Goal: Task Accomplishment & Management: Use online tool/utility

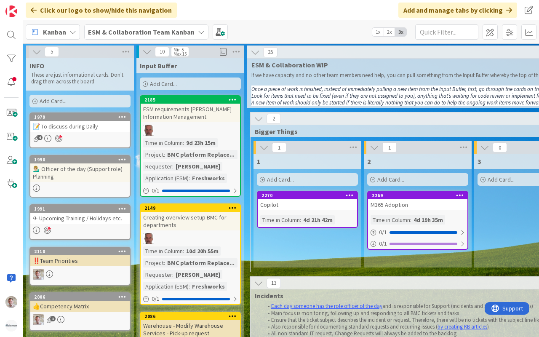
scroll to position [0, 31]
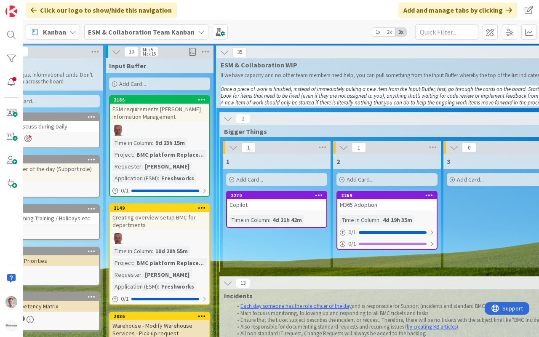
click at [227, 119] on icon at bounding box center [227, 118] width 9 height 9
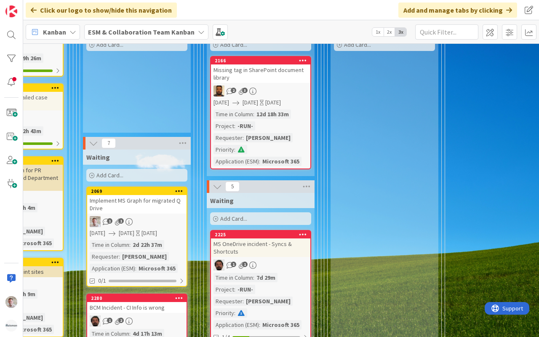
scroll to position [364, 177]
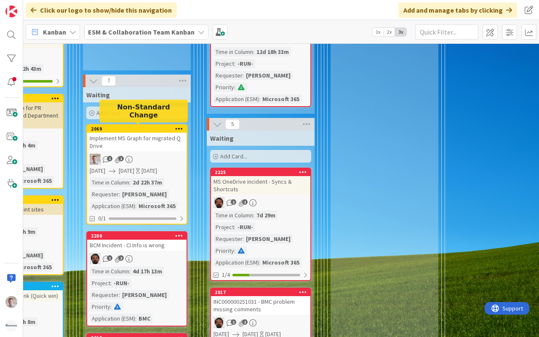
click at [159, 127] on div "2069" at bounding box center [139, 129] width 96 height 6
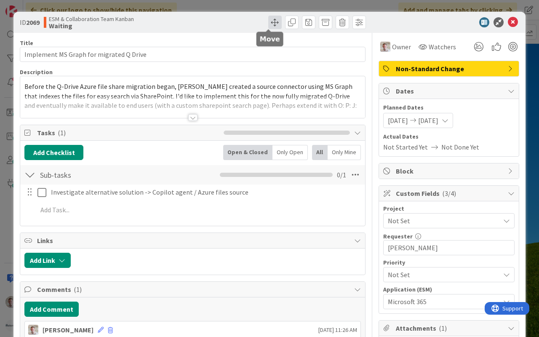
click at [268, 21] on span at bounding box center [274, 22] width 13 height 13
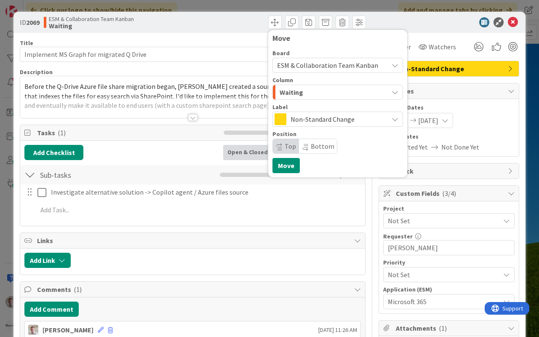
click at [303, 88] on div "Waiting" at bounding box center [333, 92] width 111 height 13
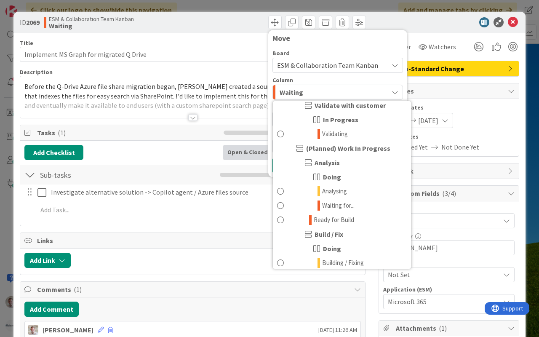
scroll to position [268, 0]
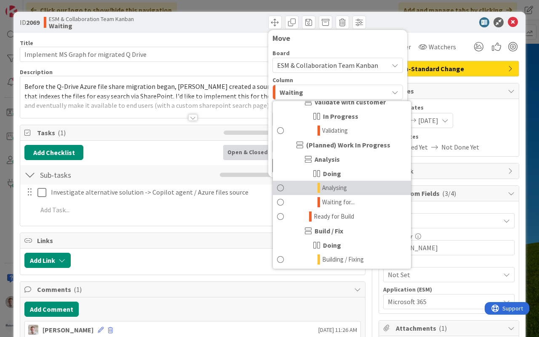
click at [331, 192] on span "Analysing" at bounding box center [334, 188] width 25 height 10
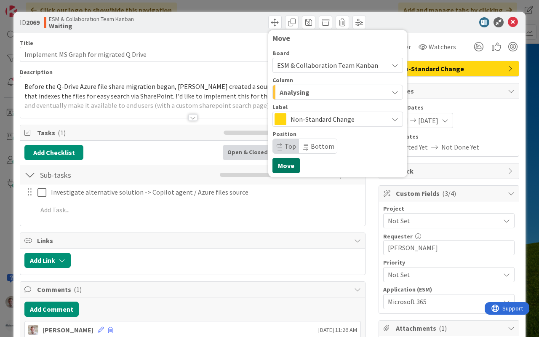
click at [281, 163] on button "Move" at bounding box center [286, 165] width 27 height 15
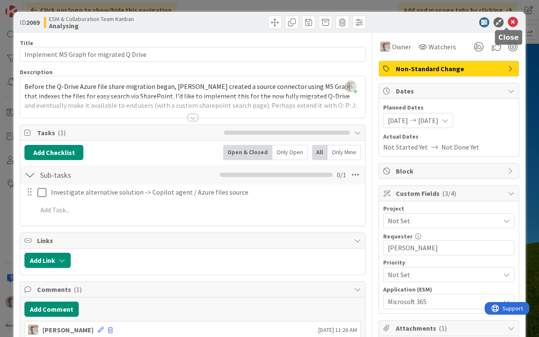
click at [508, 21] on icon at bounding box center [513, 22] width 10 height 10
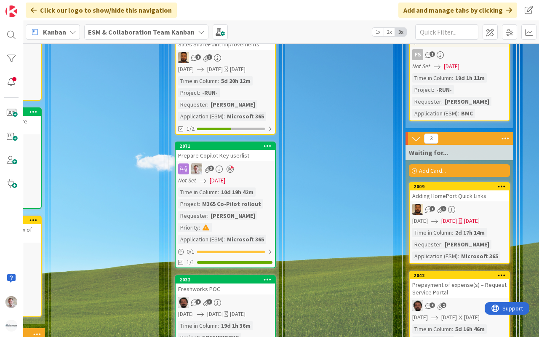
scroll to position [1352, 323]
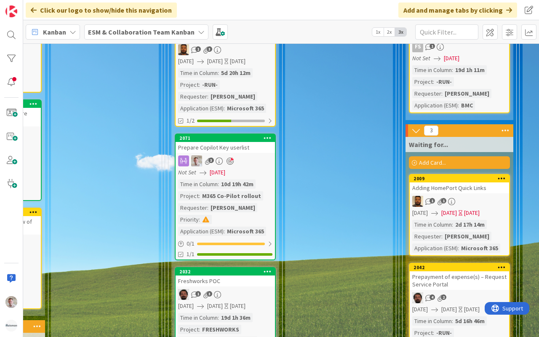
click at [224, 168] on span "10/08/2025" at bounding box center [218, 172] width 16 height 9
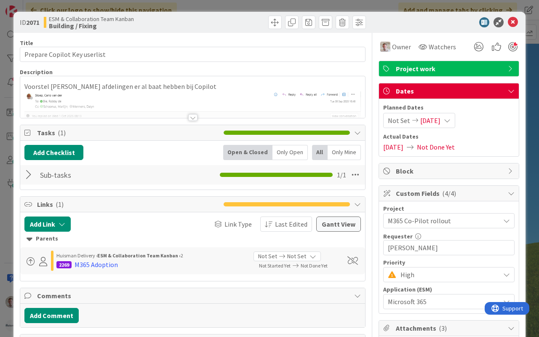
click at [404, 145] on span "10/01/2025" at bounding box center [393, 147] width 20 height 10
click at [415, 147] on icon at bounding box center [410, 147] width 13 height 7
click at [393, 123] on span "Not Set" at bounding box center [399, 120] width 22 height 10
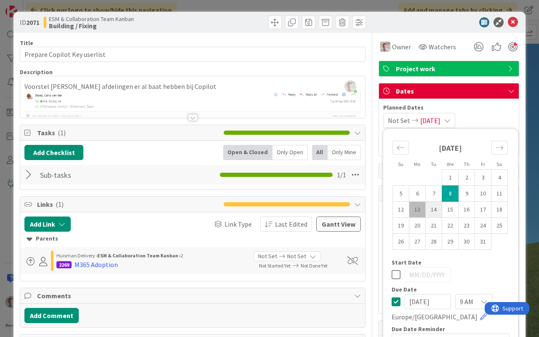
click at [428, 208] on td "14" at bounding box center [434, 210] width 16 height 16
type input "10/14/2025"
click at [428, 208] on td "14" at bounding box center [434, 210] width 16 height 16
type input "10/14/2025"
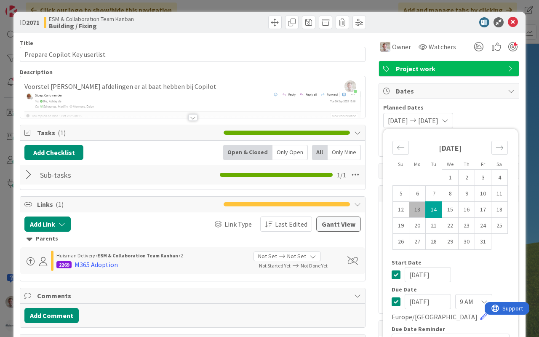
click at [428, 208] on td "14" at bounding box center [434, 210] width 16 height 16
click at [508, 24] on icon at bounding box center [513, 22] width 10 height 10
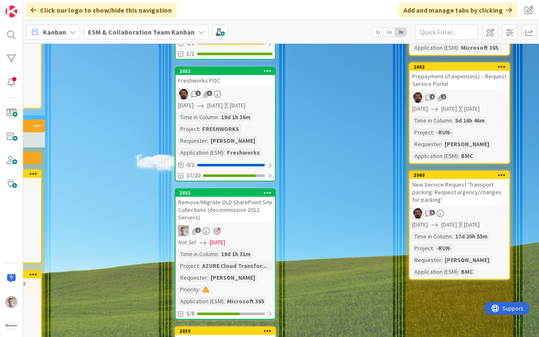
scroll to position [1561, 323]
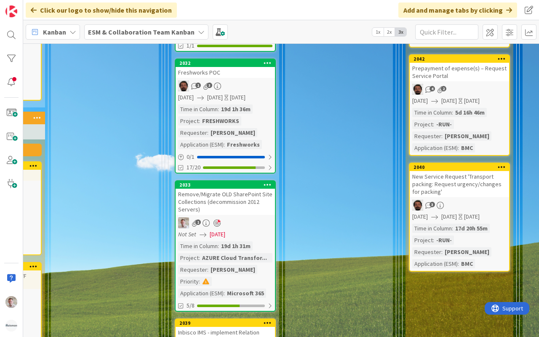
click at [217, 233] on span "10/08/2025" at bounding box center [218, 234] width 16 height 9
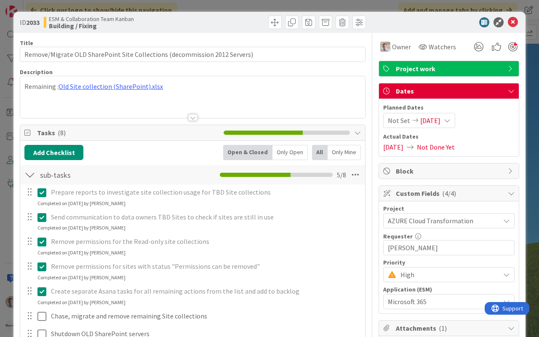
click at [391, 115] on span "Not Set" at bounding box center [399, 120] width 22 height 10
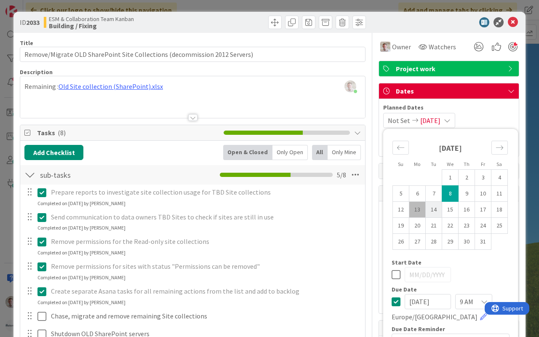
click at [426, 211] on td "14" at bounding box center [434, 210] width 16 height 16
type input "10/14/2025"
click at [426, 211] on td "14" at bounding box center [434, 210] width 16 height 16
type input "10/14/2025"
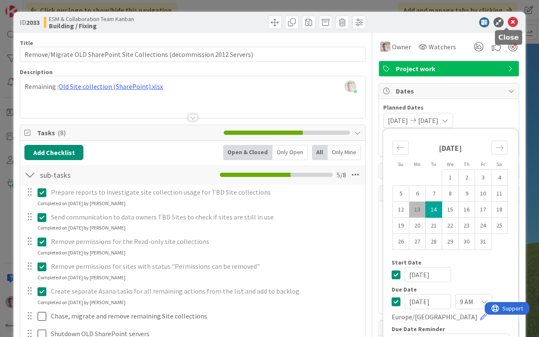
click at [508, 23] on icon at bounding box center [513, 22] width 10 height 10
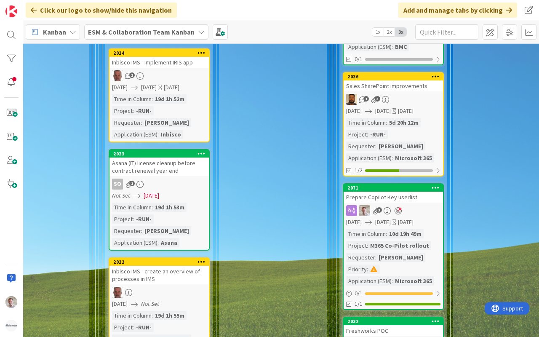
scroll to position [1308, 155]
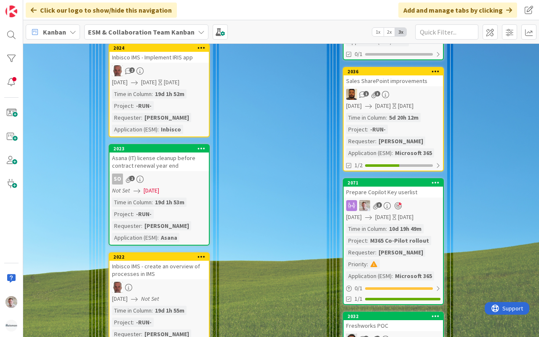
click at [172, 162] on div "Asana (IT) license cleanup before contract renewal year end" at bounding box center [159, 162] width 99 height 19
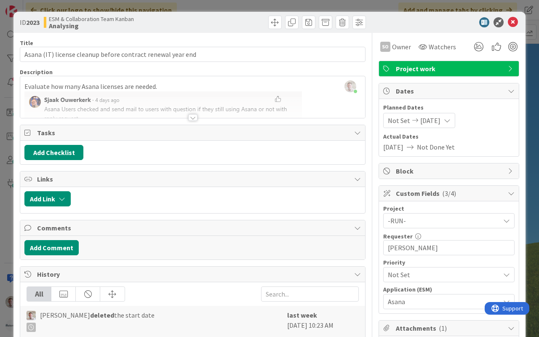
click at [394, 122] on span "Not Set" at bounding box center [399, 120] width 22 height 10
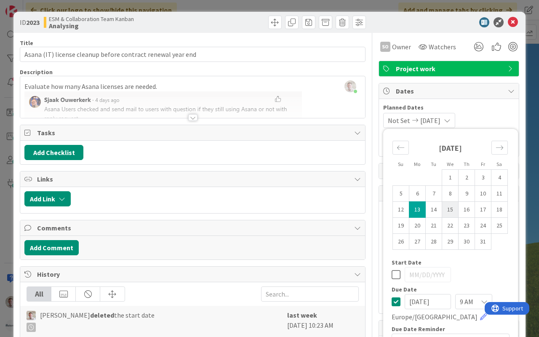
click at [442, 209] on td "15" at bounding box center [450, 210] width 16 height 16
type input "10/15/2025"
click at [442, 209] on td "15" at bounding box center [450, 210] width 16 height 16
type input "10/15/2025"
click at [510, 20] on icon at bounding box center [513, 22] width 10 height 10
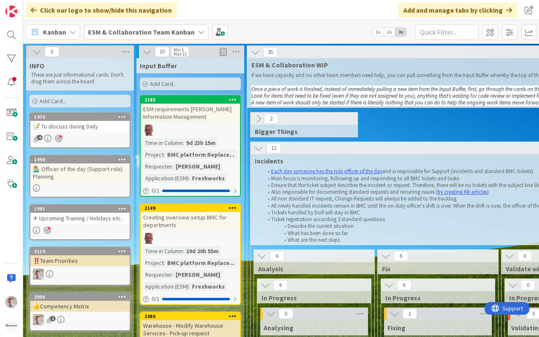
click at [104, 127] on div "📝 To discuss during Daily" at bounding box center [79, 126] width 99 height 11
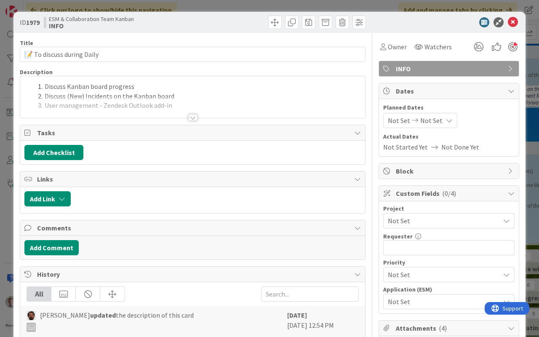
click at [190, 118] on div at bounding box center [192, 117] width 9 height 7
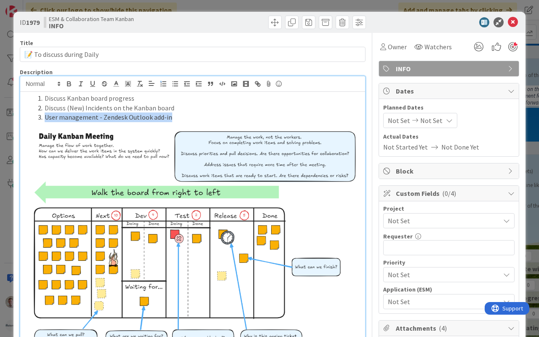
drag, startPoint x: 178, startPoint y: 119, endPoint x: 38, endPoint y: 117, distance: 139.9
click at [38, 117] on li "User management - Zendesk Outlook add-in" at bounding box center [198, 117] width 327 height 10
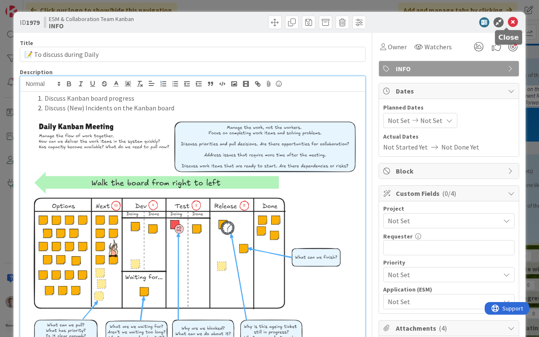
click at [508, 19] on icon at bounding box center [513, 22] width 10 height 10
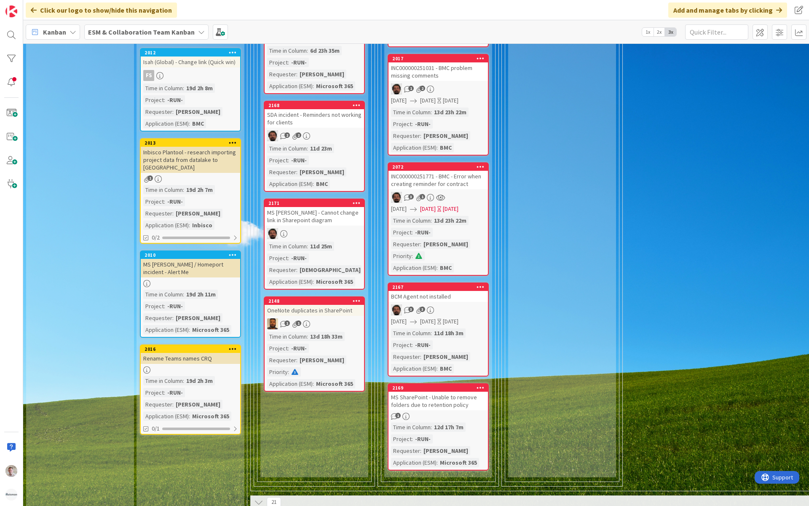
scroll to position [421, 0]
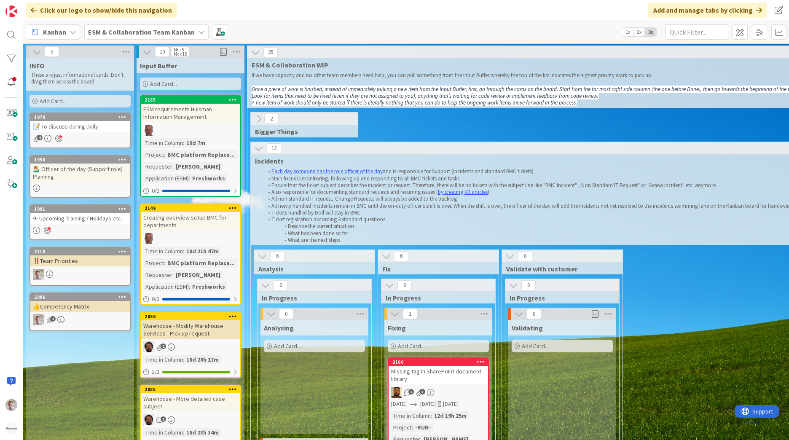
click at [110, 33] on b "ESM & Collaboration Team Kanban" at bounding box center [141, 32] width 107 height 8
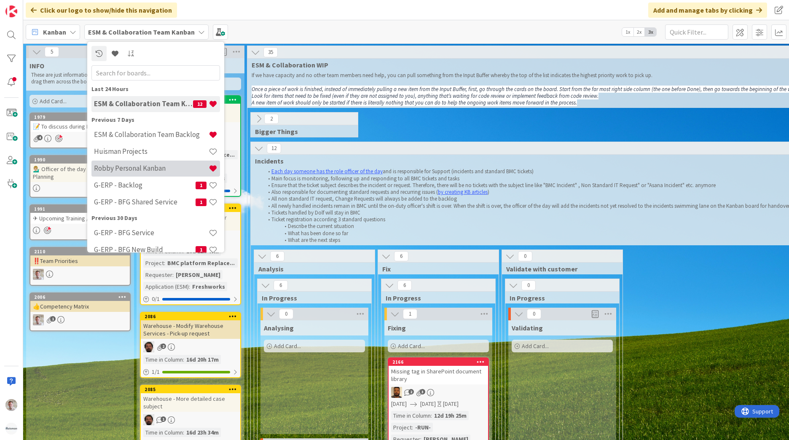
click at [138, 166] on h4 "Robby Personal Kanban" at bounding box center [151, 168] width 115 height 8
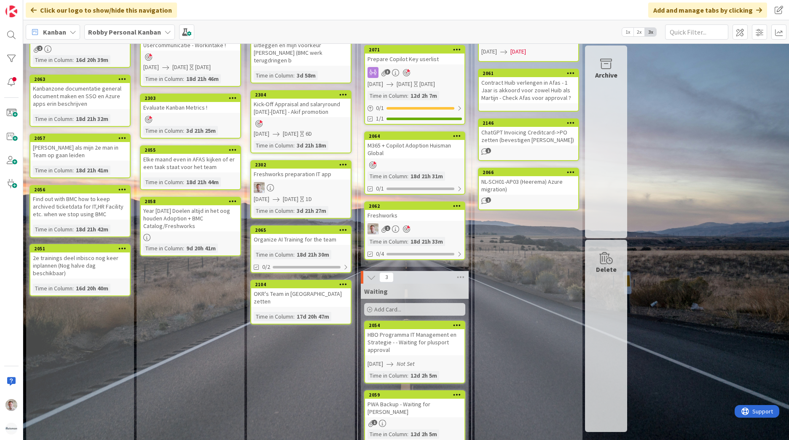
scroll to position [174, 0]
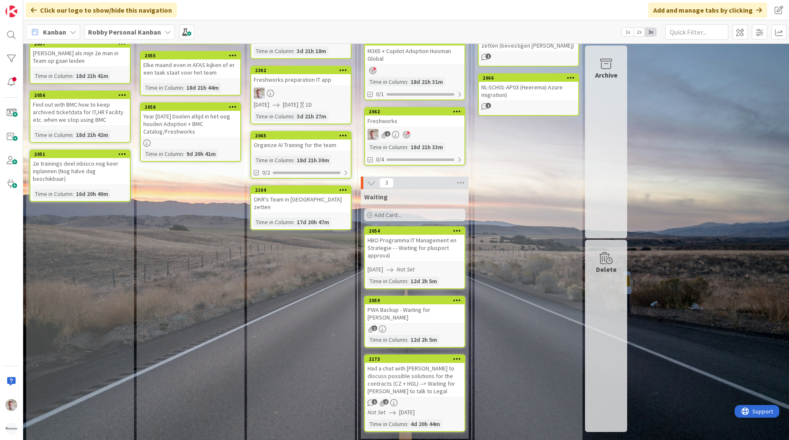
click at [382, 211] on div "Add Card..." at bounding box center [414, 215] width 101 height 13
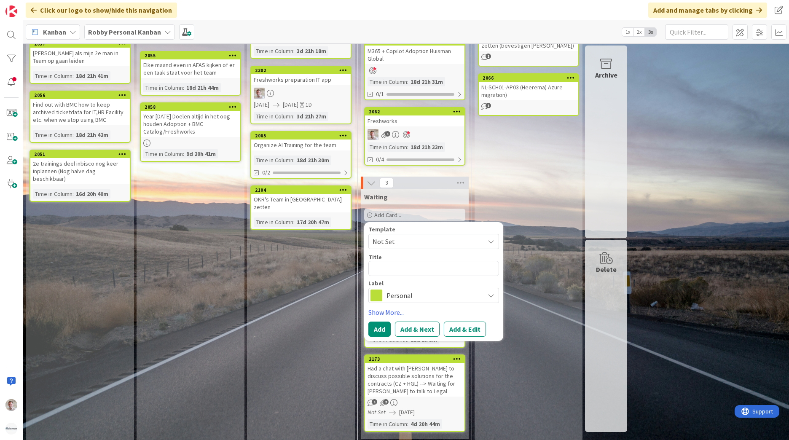
type textarea "x"
type textarea "A"
type textarea "x"
type textarea "Af"
type textarea "x"
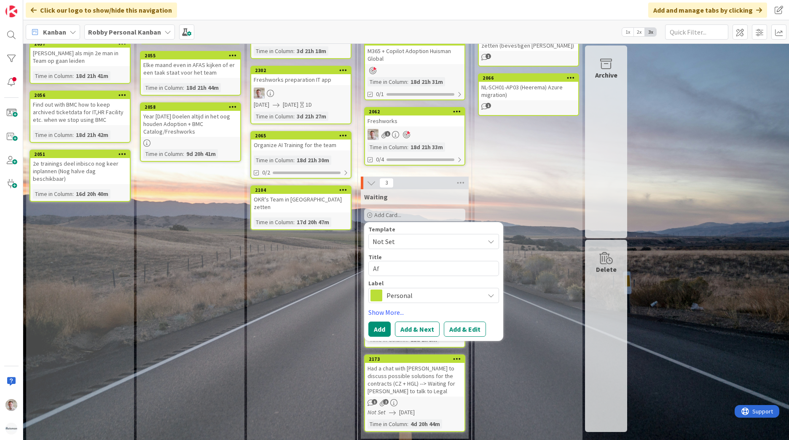
type textarea "Afs"
type textarea "x"
type textarea "Afss"
type textarea "x"
type textarea "Afssc"
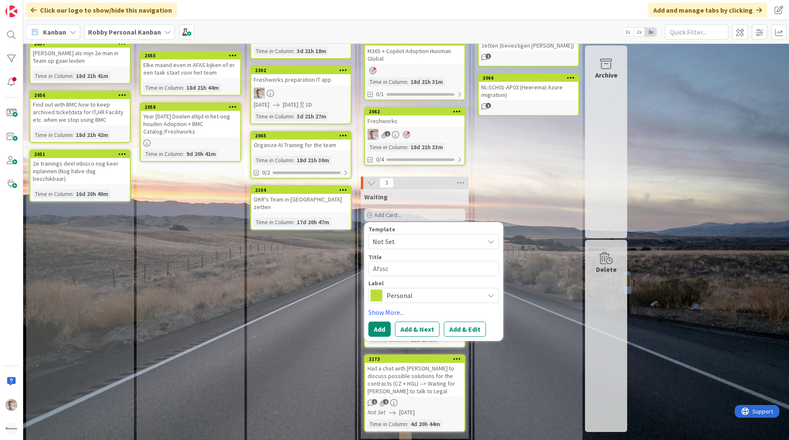
type textarea "x"
type textarea "Afss"
type textarea "x"
type textarea "Afs"
type textarea "x"
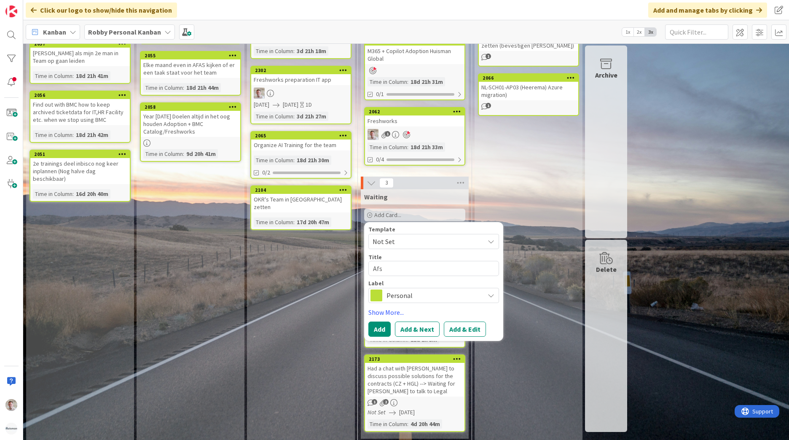
type textarea "Afsc"
type textarea "x"
type textarea "Afsch"
type textarea "x"
type textarea "Afsche"
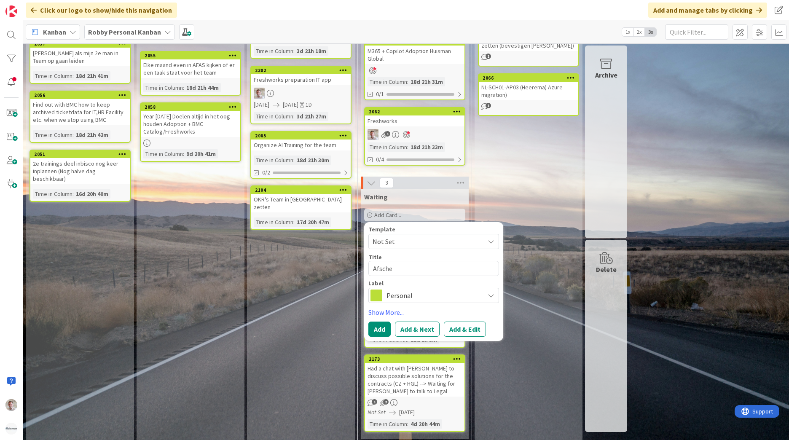
type textarea "x"
type textarea "Afschei"
type textarea "x"
type textarea "Afscheid"
type textarea "x"
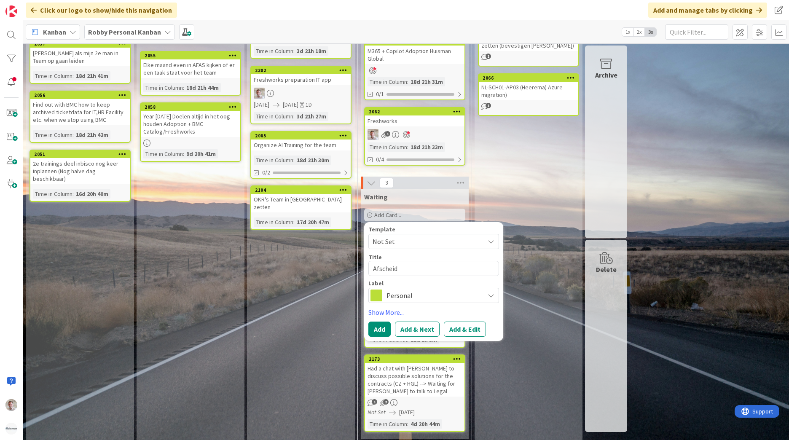
type textarea "Afscheid"
type textarea "x"
type textarea "Afscheid S"
type textarea "x"
type textarea "Afscheid Sj"
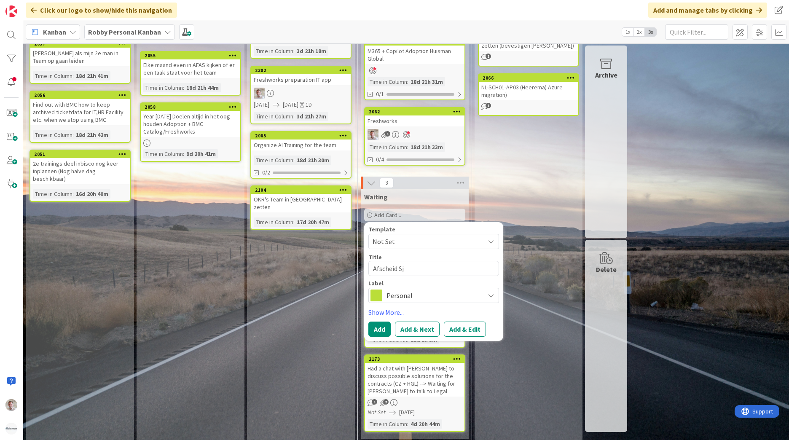
type textarea "x"
type textarea "Afscheid Sja"
type textarea "x"
type textarea "Afscheid Sjaa"
type textarea "x"
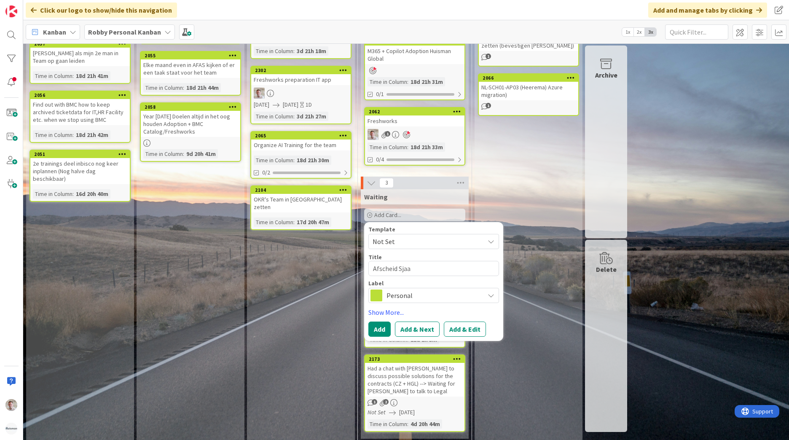
type textarea "Afscheid Sjaak"
type textarea "x"
type textarea "Afscheid Sjaak"
type textarea "x"
type textarea "Afscheid Sjaak k"
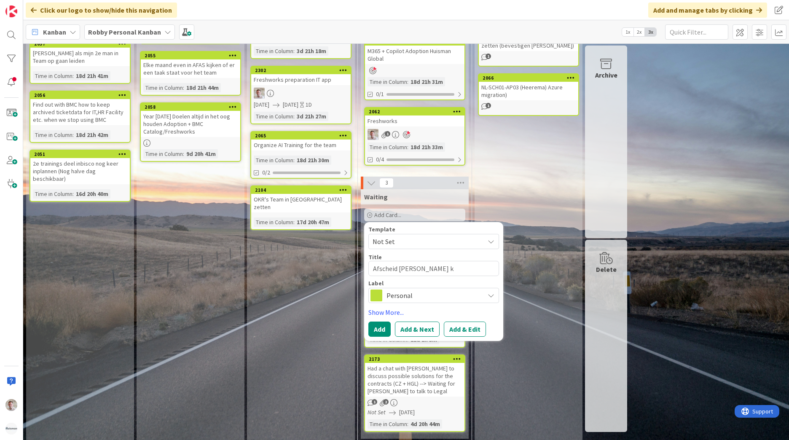
type textarea "x"
type textarea "Afscheid Sjaak ke"
type textarea "x"
type textarea "Afscheid Sjaak keu"
type textarea "x"
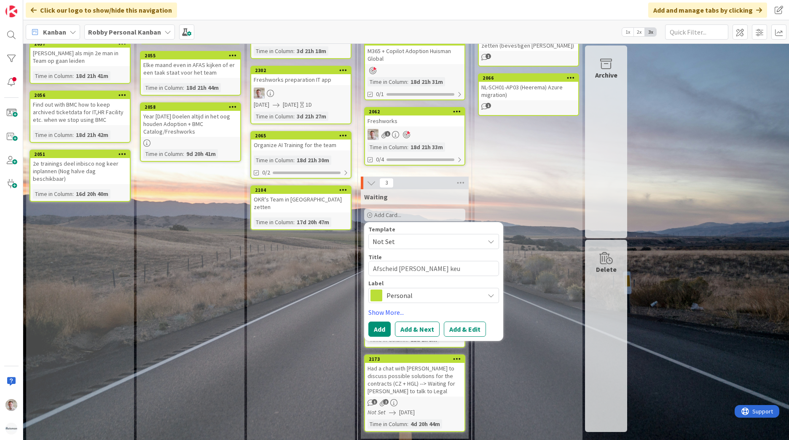
type textarea "Afscheid Sjaak keuz"
type textarea "x"
type textarea "Afscheid Sjaak keuze"
type textarea "x"
type textarea "Afscheid Sjaak keuzes"
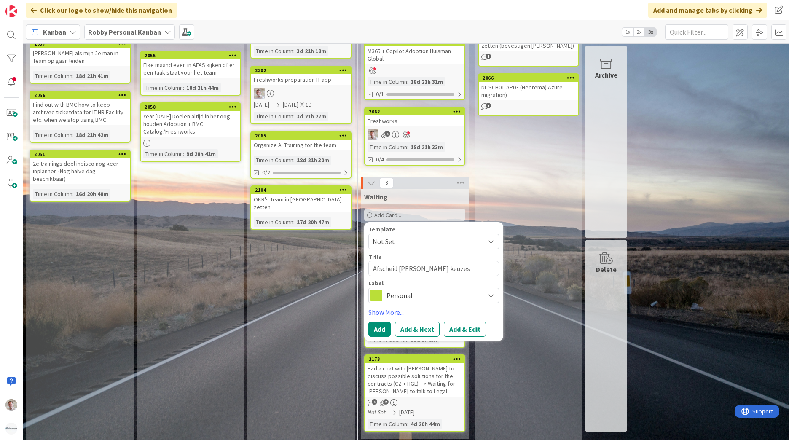
type textarea "x"
type textarea "Afscheid Sjaak keuzes"
type textarea "x"
type textarea "Afscheid Sjaak keuzes o"
type textarea "x"
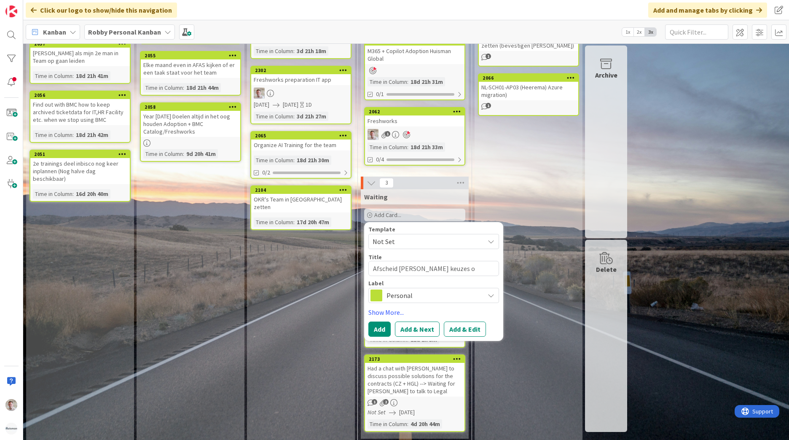
type textarea "Afscheid Sjaak keuzes op"
type textarea "x"
type textarea "Afscheid Sjaak keuzes oph"
type textarea "x"
type textarea "Afscheid Sjaak keuzes opha"
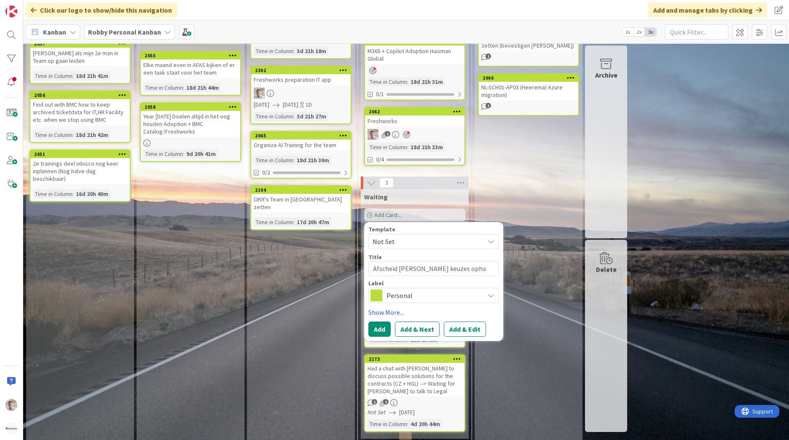
type textarea "x"
type textarea "Afscheid Sjaak keuzes ophal"
type textarea "x"
type textarea "Afscheid Sjaak keuzes ophale"
type textarea "x"
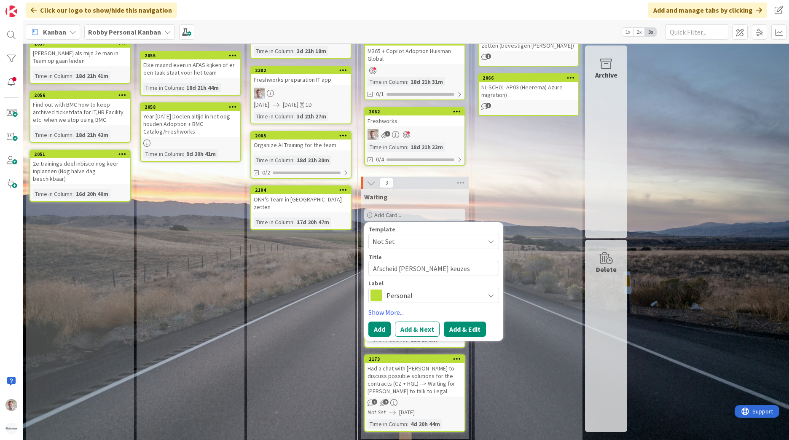
type textarea "Afscheid Sjaak keuzes ophalen"
click at [477, 329] on button "Add & Edit" at bounding box center [465, 328] width 42 height 15
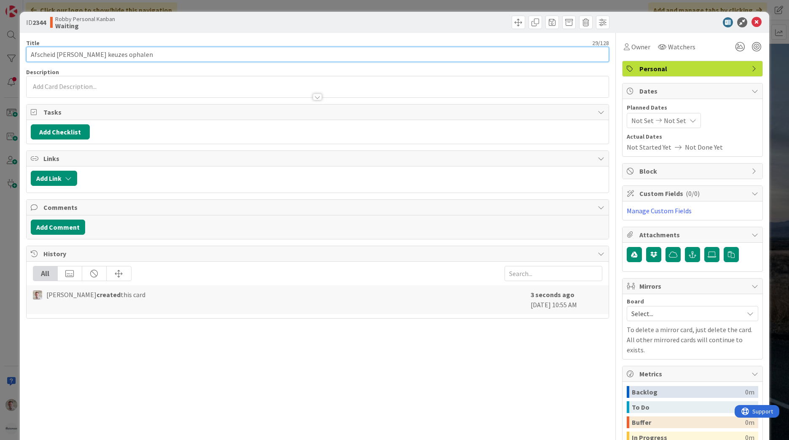
click at [124, 53] on input "Afscheid Sjaak keuzes ophalen" at bounding box center [317, 54] width 583 height 15
type input "Afscheid Sjaak keuzes ophalen HR"
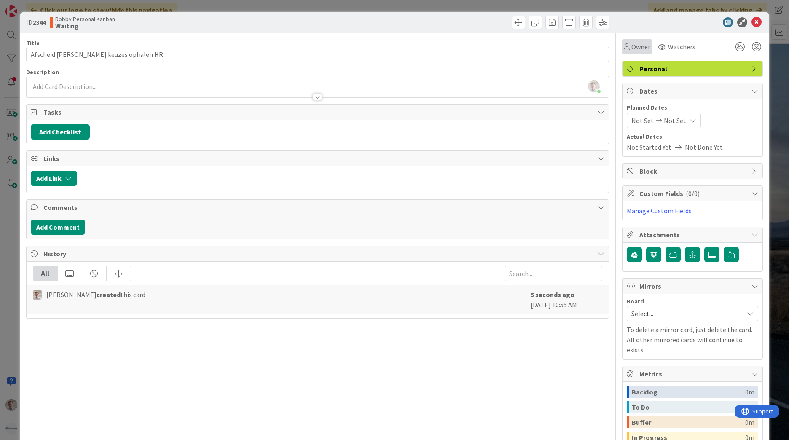
click at [631, 46] on span "Owner" at bounding box center [640, 47] width 19 height 10
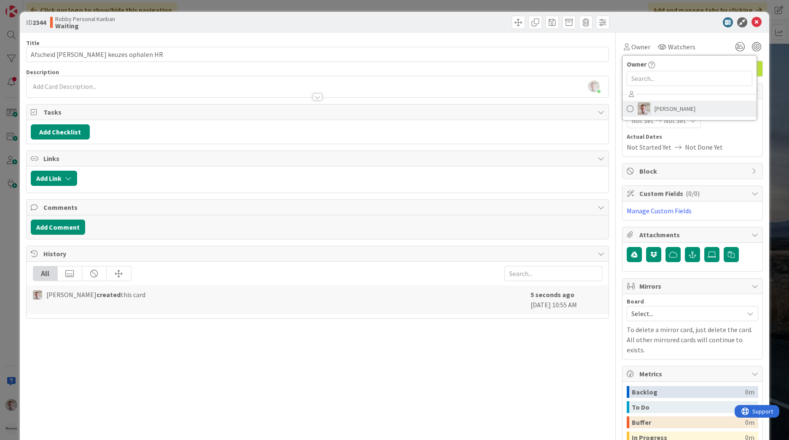
click at [662, 106] on span "Robby de Bie" at bounding box center [674, 108] width 41 height 13
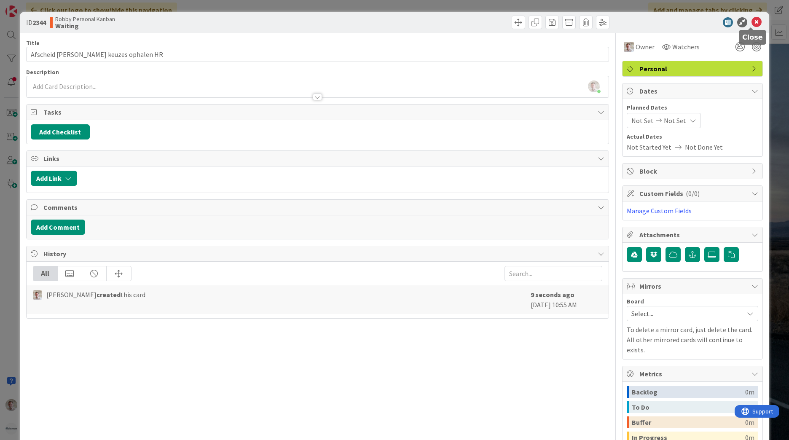
click at [751, 24] on icon at bounding box center [756, 22] width 10 height 10
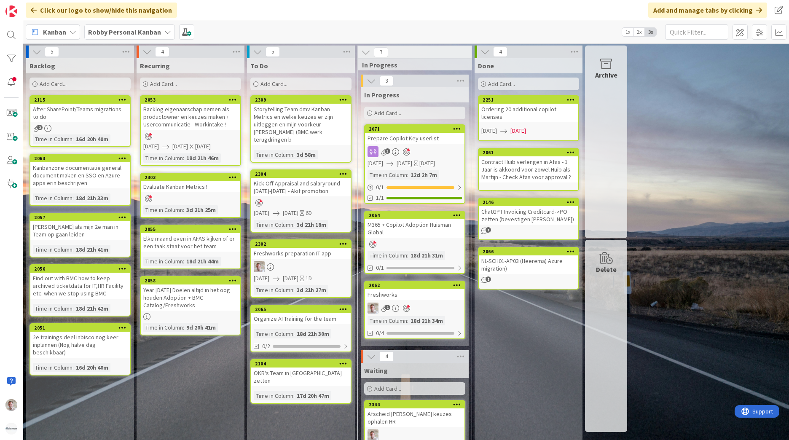
click at [305, 248] on div "Freshworks preparation IT app" at bounding box center [300, 253] width 99 height 11
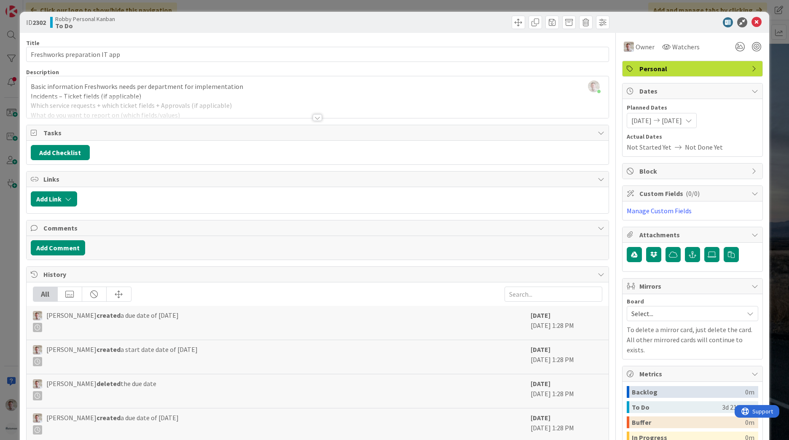
click at [313, 117] on div at bounding box center [317, 117] width 9 height 7
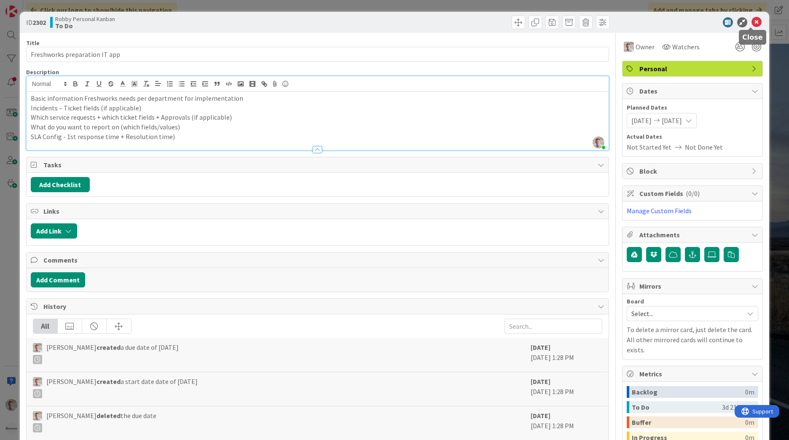
click at [754, 24] on icon at bounding box center [756, 22] width 10 height 10
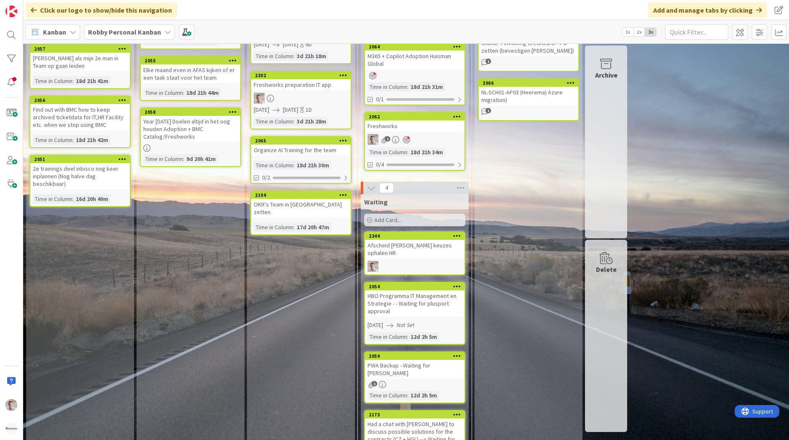
click at [428, 241] on div "Afscheid Sjaak keuzes ophalen HR" at bounding box center [414, 249] width 99 height 19
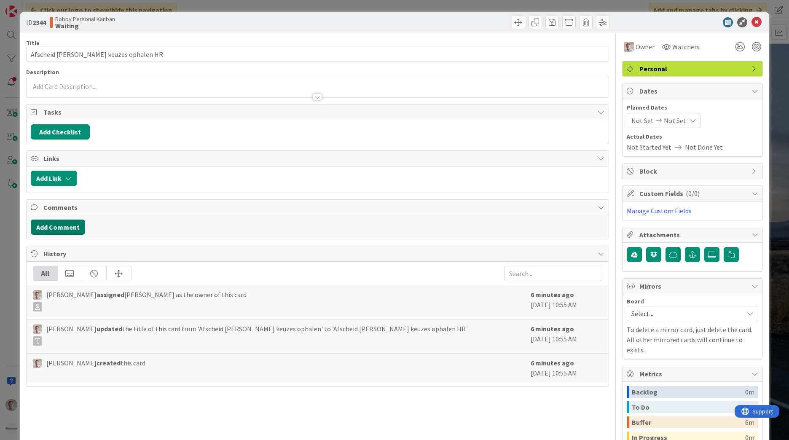
click at [67, 226] on button "Add Comment" at bounding box center [58, 227] width 54 height 15
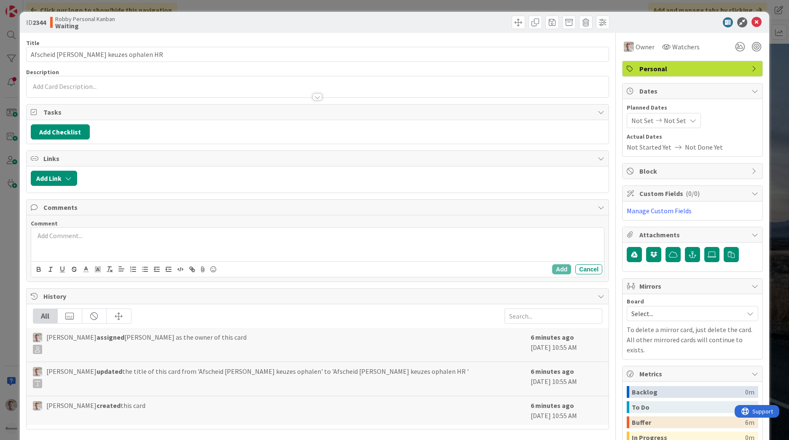
click at [92, 246] on div at bounding box center [317, 245] width 573 height 34
click at [555, 274] on button "Add" at bounding box center [561, 269] width 19 height 10
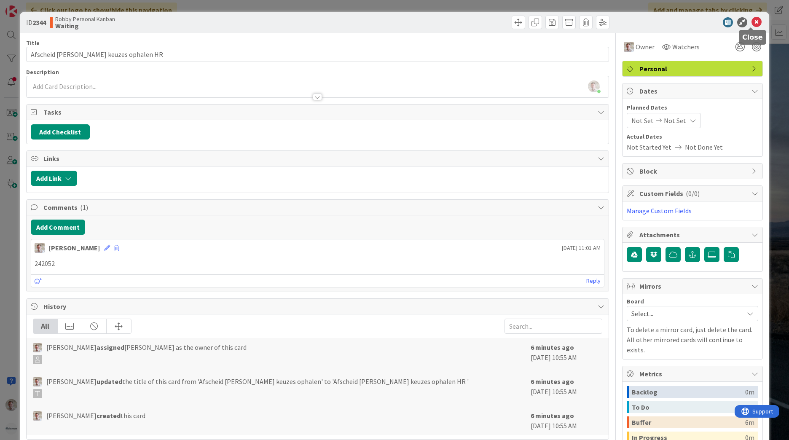
click at [751, 23] on icon at bounding box center [756, 22] width 10 height 10
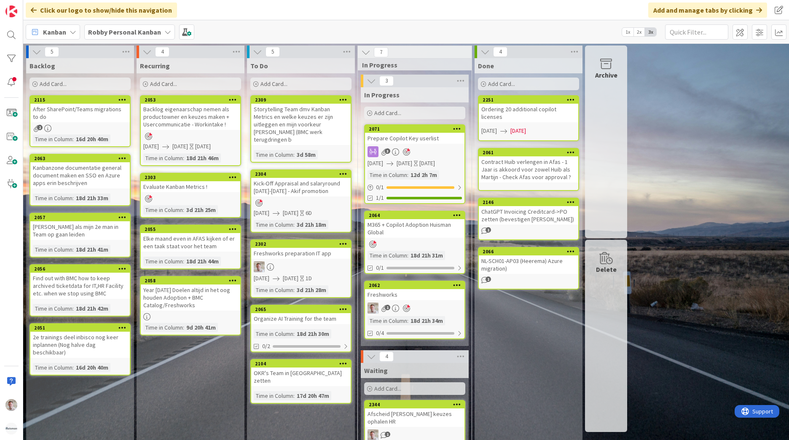
click at [279, 82] on span "Add Card..." at bounding box center [273, 84] width 27 height 8
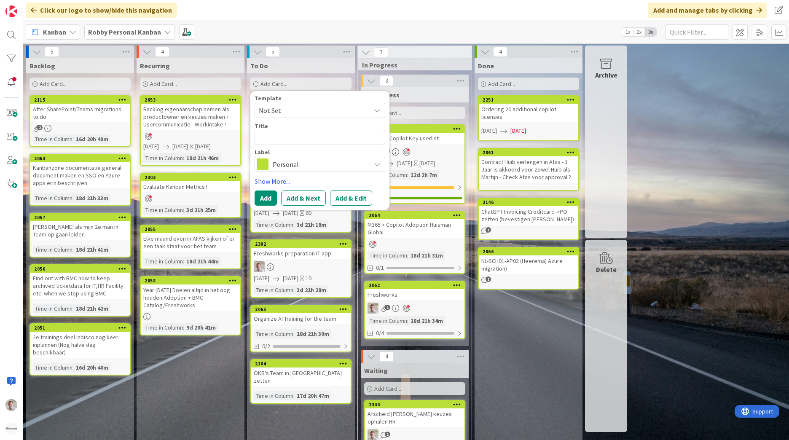
type textarea "x"
type textarea "J"
type textarea "x"
type textarea "JR"
type textarea "x"
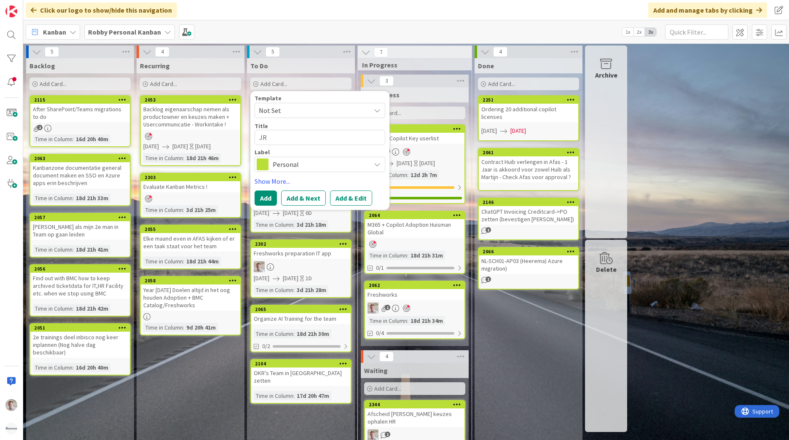
type textarea "JRF"
type textarea "x"
type textarea "JRF"
type textarea "x"
type textarea "JRF F"
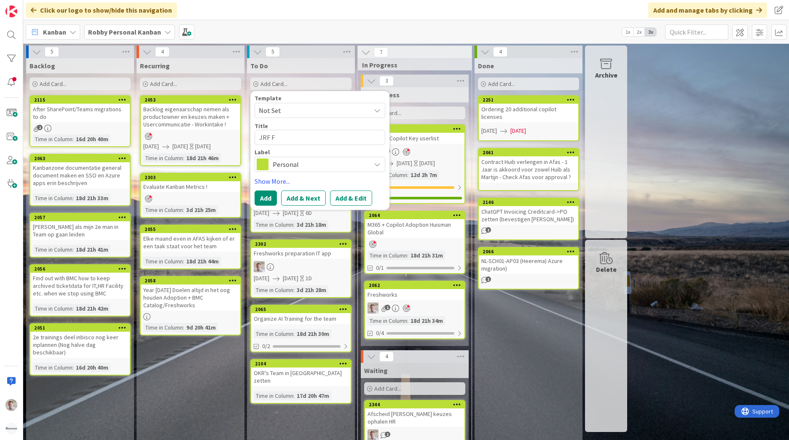
type textarea "x"
type textarea "JRF Fo"
type textarea "x"
type textarea "JRF For"
type textarea "x"
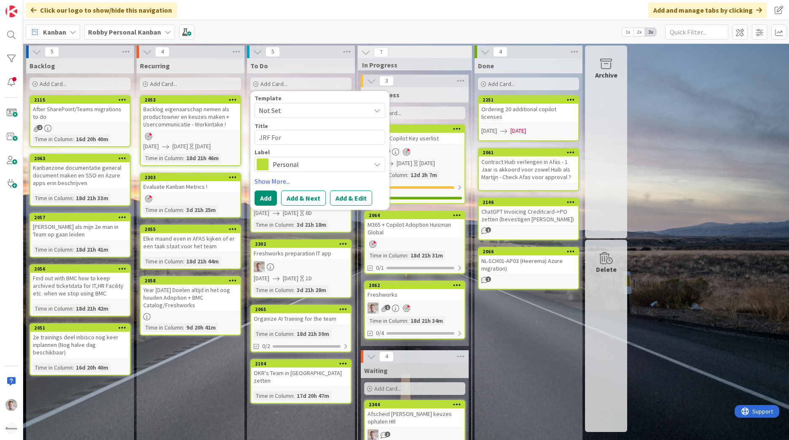
type textarea "JRF Form"
type textarea "x"
type textarea "JRF Form"
type textarea "x"
type textarea "JRF Form i"
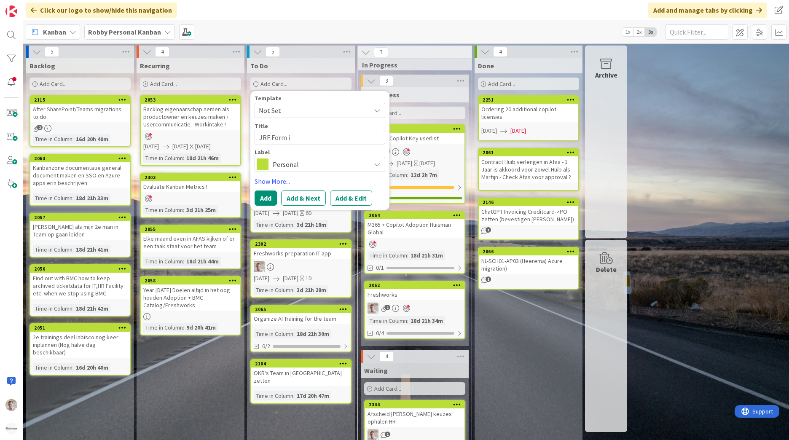
type textarea "x"
type textarea "JRF Form in"
type textarea "x"
type textarea "JRF Form ind"
type textarea "x"
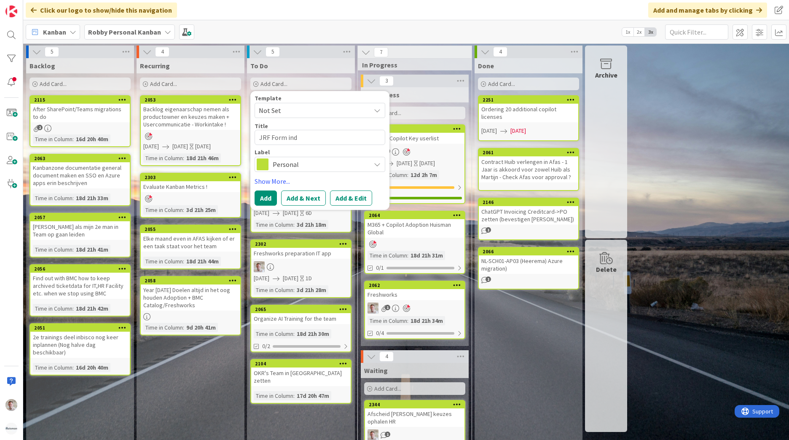
type textarea "JRF Form indi"
type textarea "x"
type textarea "JRF Form indie"
type textarea "x"
type textarea "JRF Form indien"
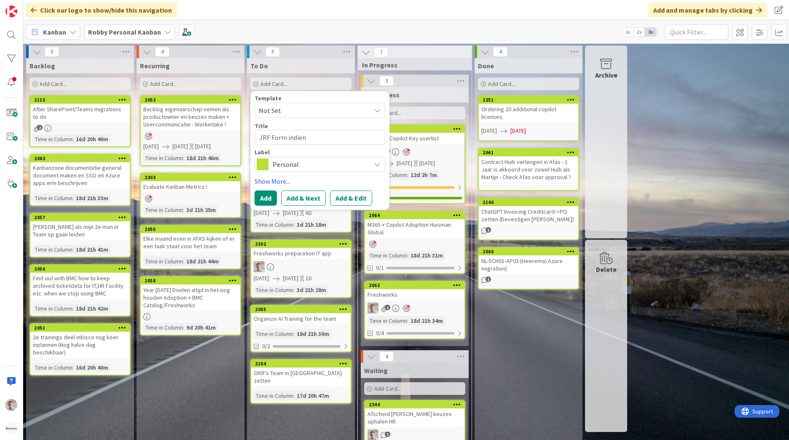
type textarea "x"
type textarea "JRF Form indiene"
type textarea "x"
type textarea "JRF Form indienen"
type textarea "x"
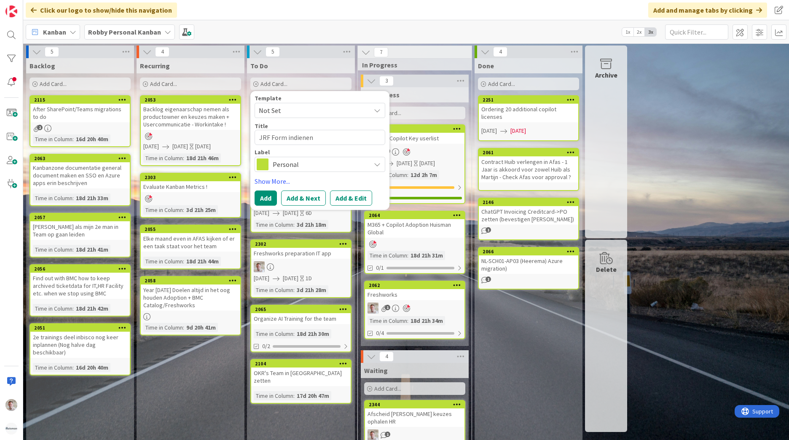
type textarea "JRF Form indienen"
type textarea "x"
type textarea "JRF Form indienen v"
type textarea "x"
type textarea "JRF Form indienen ve"
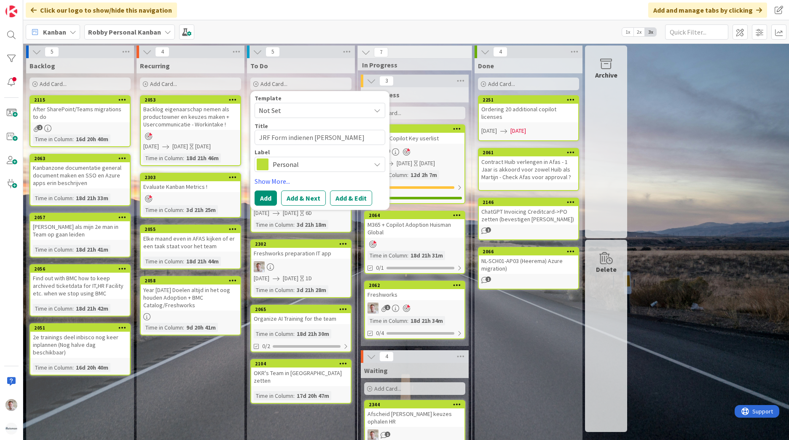
type textarea "x"
type textarea "JRF Form indienen ver"
type textarea "x"
type textarea "JRF Form indienen verv"
type textarea "x"
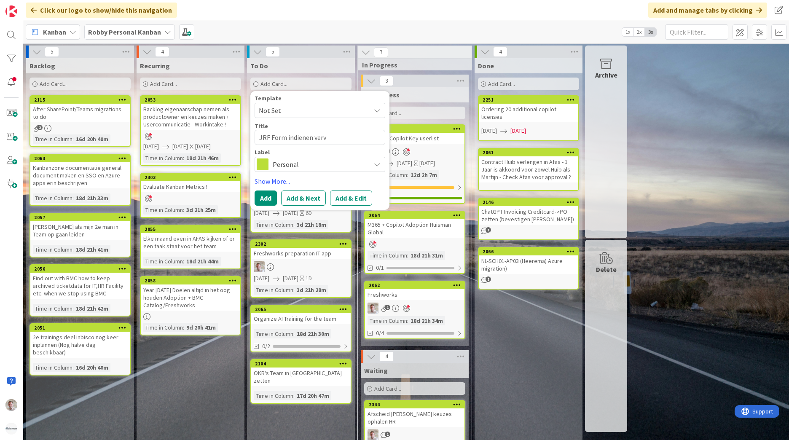
type textarea "JRF Form indienen verva"
type textarea "x"
type textarea "JRF Form indienen vervan"
type textarea "x"
type textarea "JRF Form indienen vervang"
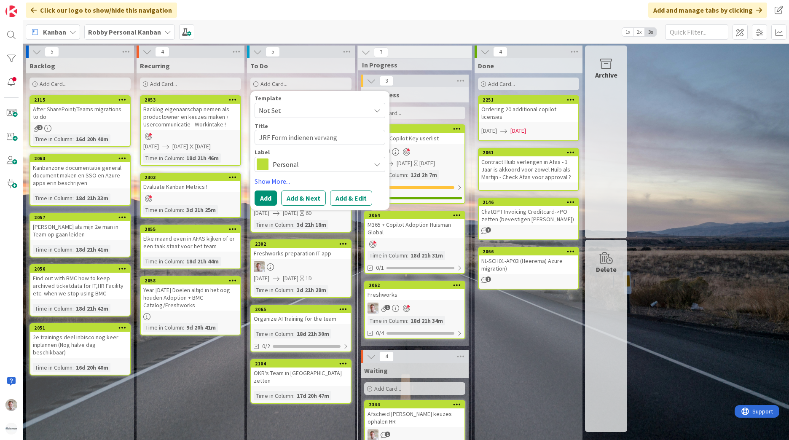
type textarea "x"
type textarea "JRF Form indienen vervangi"
type textarea "x"
type textarea "JRF Form indienen vervangin"
type textarea "x"
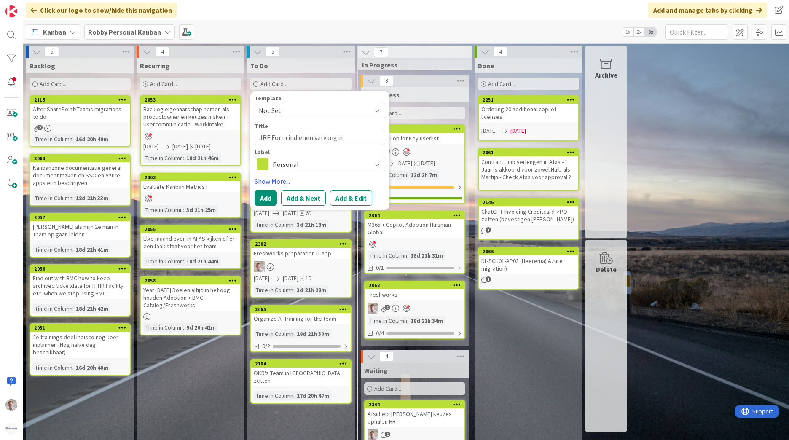
type textarea "JRF Form indienen vervanging"
type textarea "x"
type textarea "JRF Form indienen vervanging"
type textarea "x"
type textarea "JRF Form indienen vervanging S"
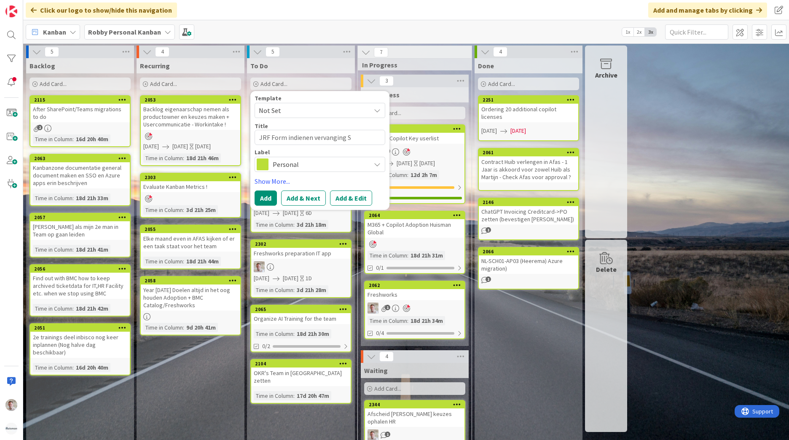
type textarea "x"
type textarea "JRF Form indienen vervanging Sj"
type textarea "x"
type textarea "JRF Form indienen vervanging Sja"
type textarea "x"
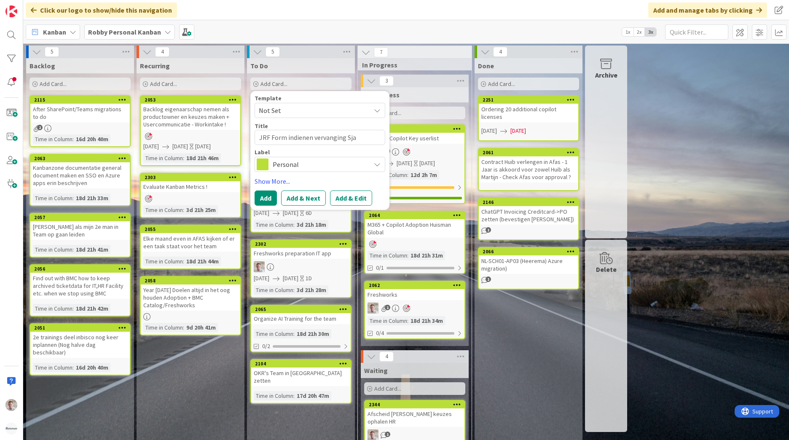
type textarea "JRF Form indienen vervanging Sjaa"
type textarea "x"
type textarea "JRF Form indienen vervanging Sjaak"
type textarea "x"
type textarea "JRF Form indienen vervanging Sjaak"
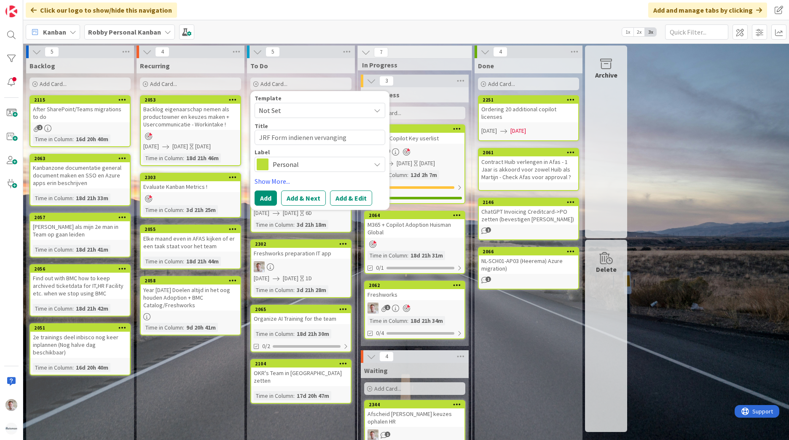
type textarea "x"
type textarea "JRF Form indienen vervanging Sjaak -"
type textarea "x"
type textarea "JRF Form indienen vervanging Sjaak -"
type textarea "x"
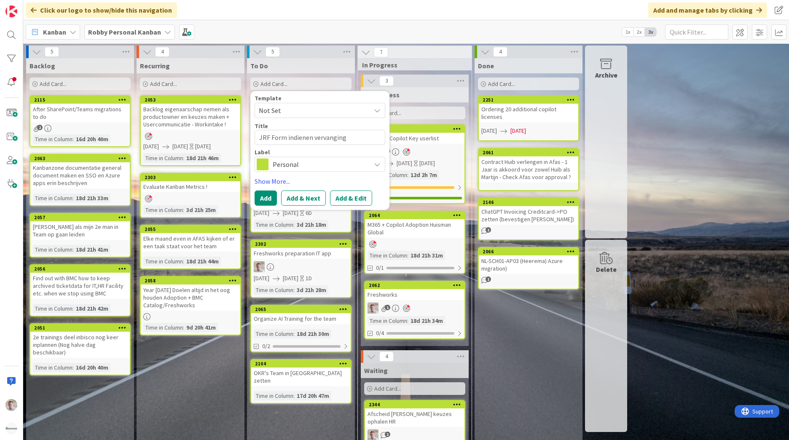
type textarea "JRF Form indienen vervanging Sjaak - S"
type textarea "x"
type textarea "JRF Form indienen vervanging Sjaak - Su"
type textarea "x"
type textarea "JRF Form indienen vervanging Sjaak - Sup"
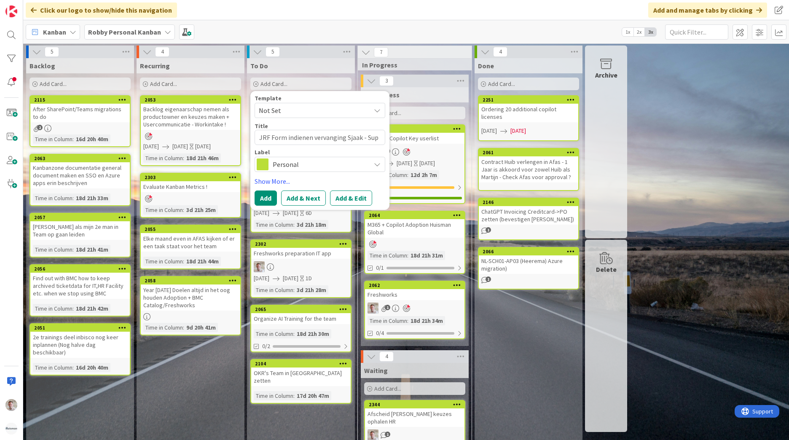
type textarea "x"
type textarea "JRF Form indienen vervanging Sjaak - Supp"
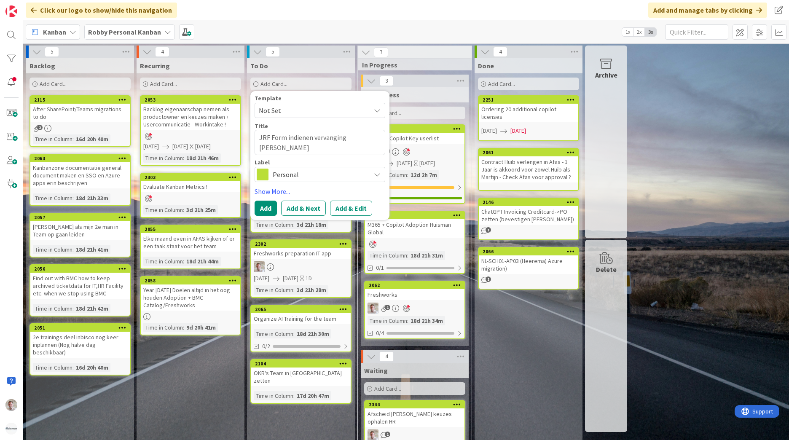
type textarea "x"
type textarea "JRF Form indienen vervanging Sjaak - Suppo"
type textarea "x"
type textarea "JRF Form indienen vervanging Sjaak - Suppor"
type textarea "x"
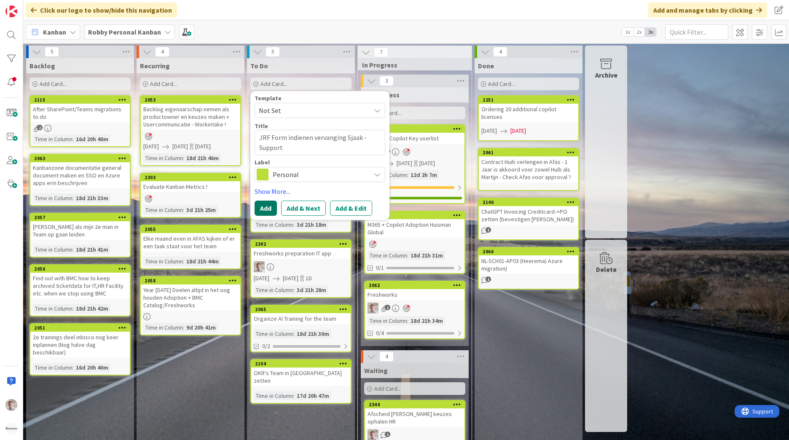
type textarea "JRF Form indienen vervanging Sjaak - Support"
click at [271, 211] on button "Add" at bounding box center [265, 208] width 22 height 15
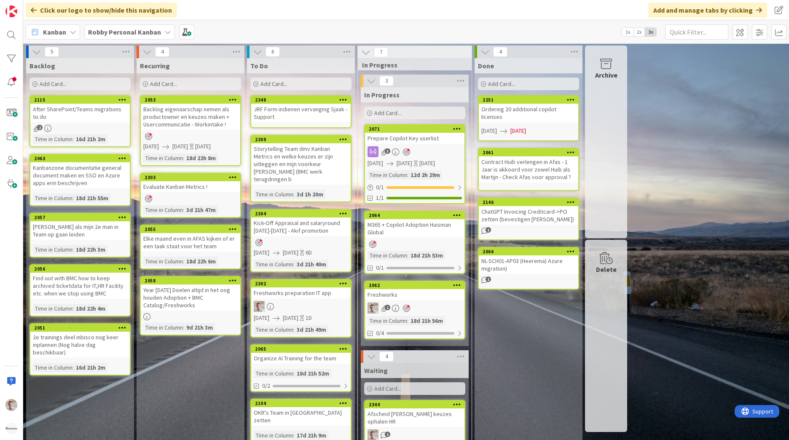
click at [293, 114] on div "JRF Form indienen vervanging Sjaak - Support" at bounding box center [300, 113] width 99 height 19
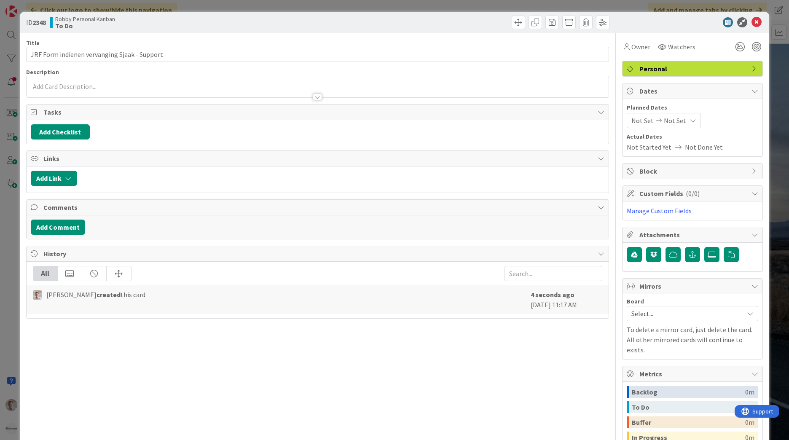
click at [638, 148] on span "Not Started Yet" at bounding box center [648, 147] width 45 height 10
click at [641, 127] on div "Not Set Not Set" at bounding box center [663, 120] width 74 height 15
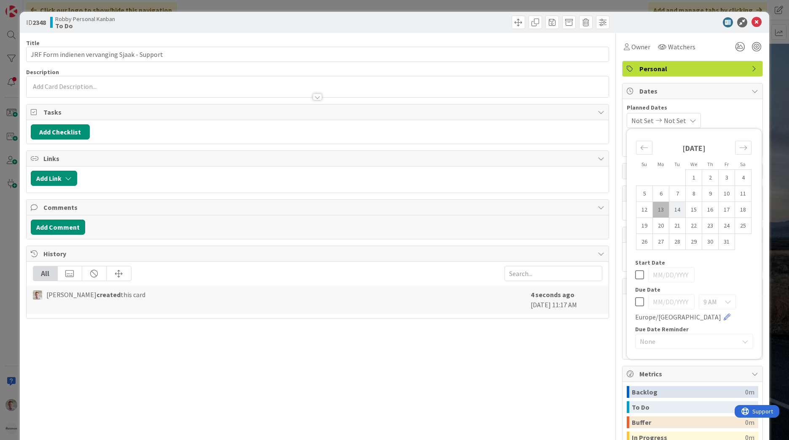
click at [673, 209] on td "14" at bounding box center [677, 210] width 16 height 16
type input "10/14/2025"
click at [673, 209] on td "14" at bounding box center [677, 210] width 16 height 16
type input "10/14/2025"
drag, startPoint x: 753, startPoint y: 21, endPoint x: 776, endPoint y: 28, distance: 23.9
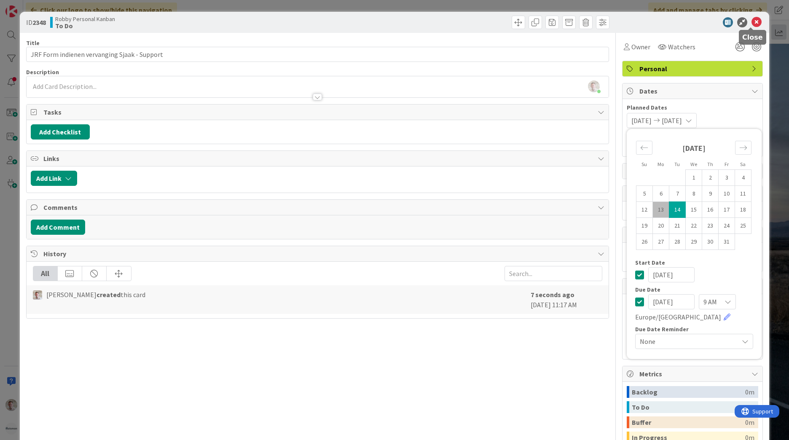
click at [753, 21] on icon at bounding box center [756, 22] width 10 height 10
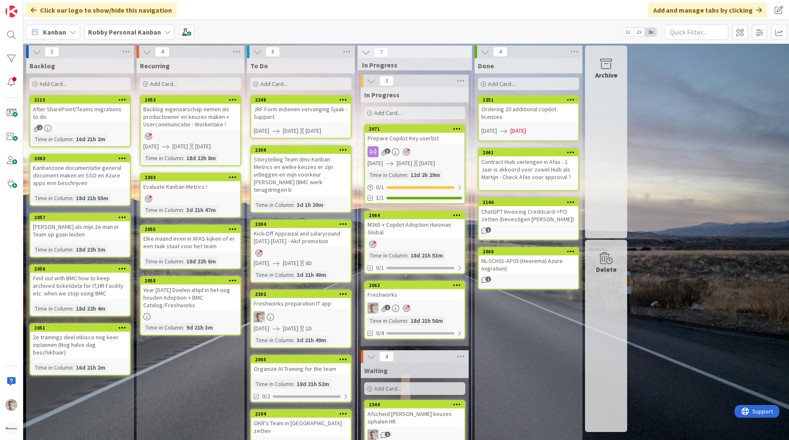
click at [301, 232] on div "Kick-Off Appraisal and salaryround 2025-2026 - Akif promotion" at bounding box center [300, 237] width 99 height 19
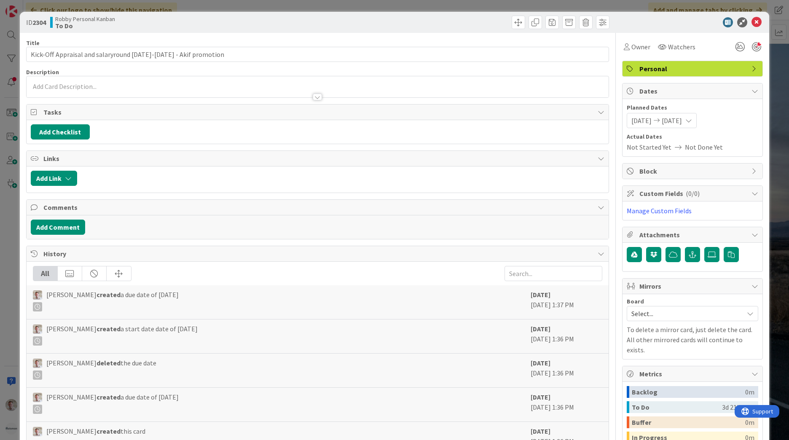
click at [48, 86] on div at bounding box center [318, 86] width 582 height 21
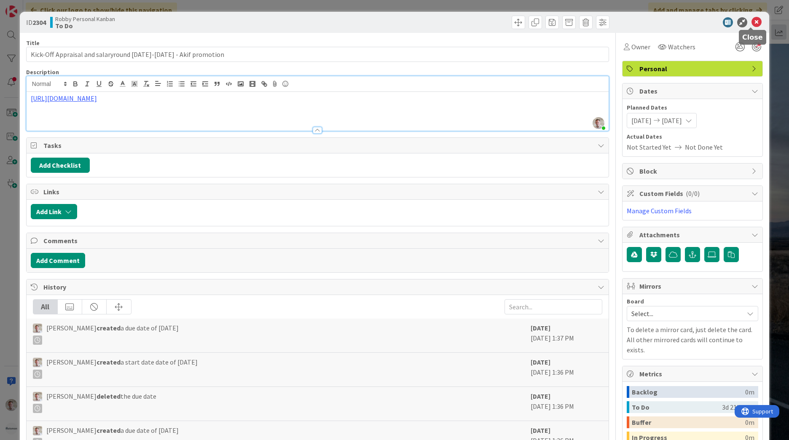
drag, startPoint x: 751, startPoint y: 21, endPoint x: 782, endPoint y: 32, distance: 32.9
click at [751, 21] on icon at bounding box center [756, 22] width 10 height 10
